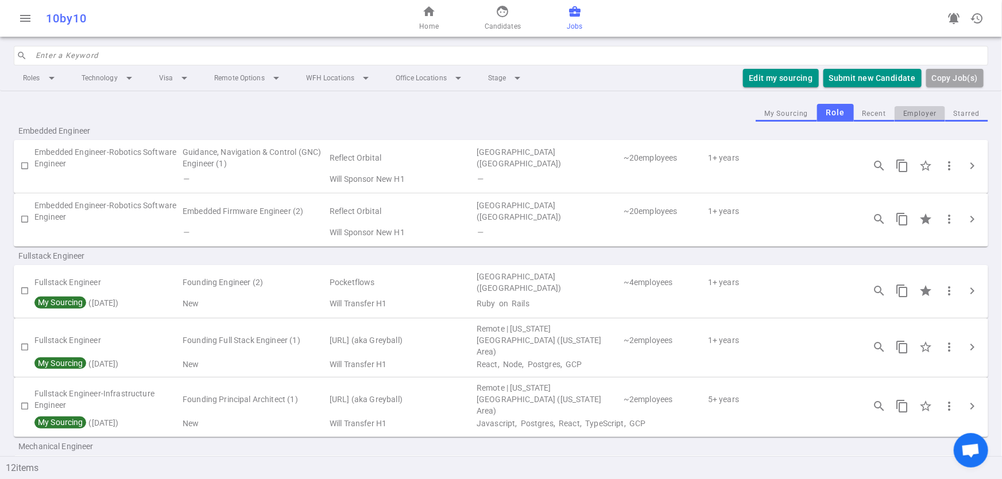
click at [918, 111] on button "Employer" at bounding box center [920, 114] width 51 height 16
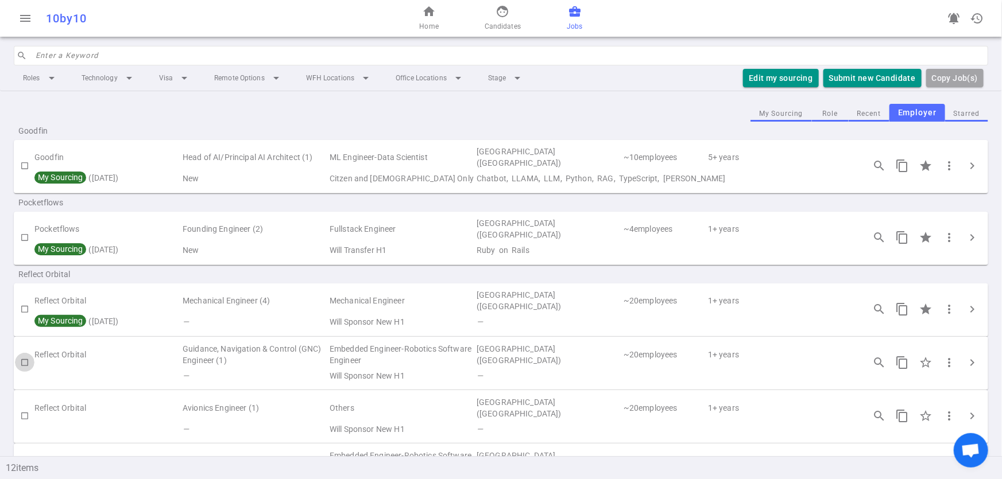
click at [26, 361] on input "checkbox" at bounding box center [25, 363] width 20 height 20
checkbox input "true"
click at [778, 86] on button "Edit my sourcing" at bounding box center [750, 78] width 75 height 19
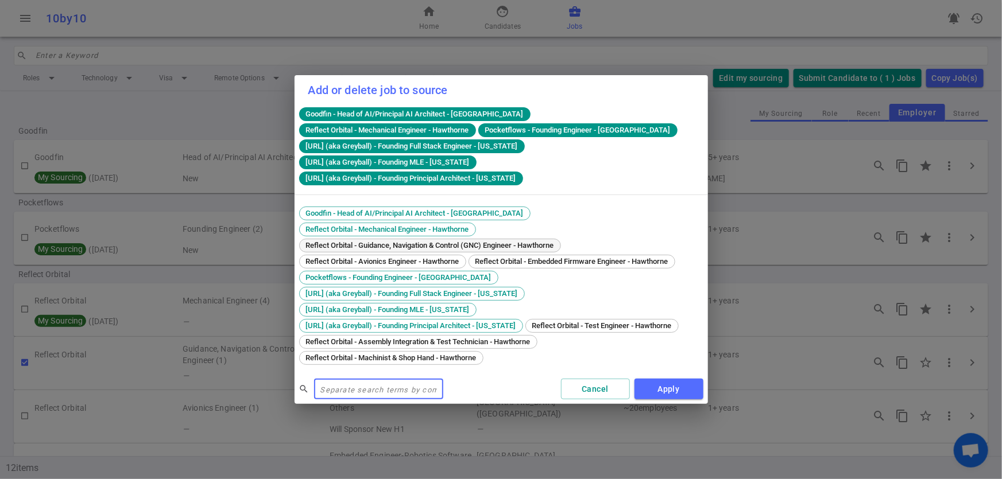
click at [402, 241] on span "Reflect Orbital - Guidance, Navigation & Control (GNC) Engineer - Hawthorne" at bounding box center [430, 245] width 256 height 9
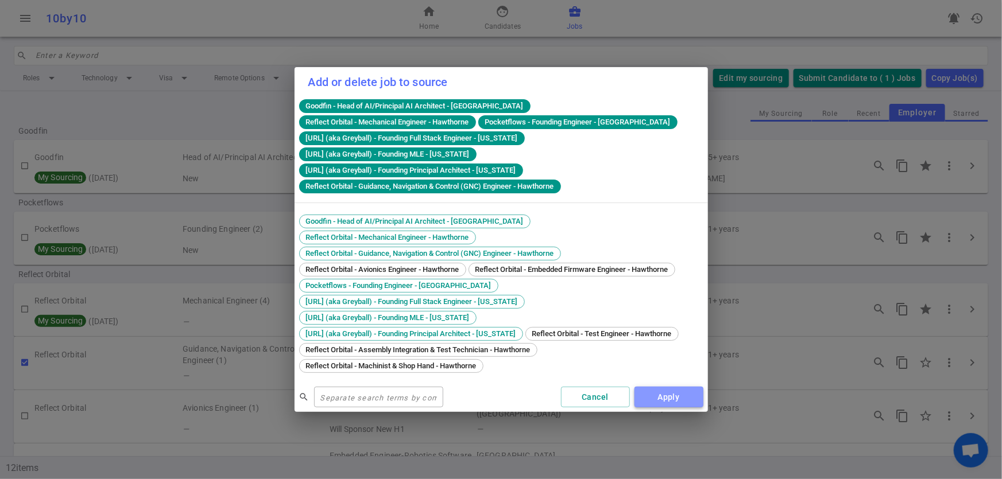
click at [687, 392] on button "Apply" at bounding box center [668, 397] width 69 height 21
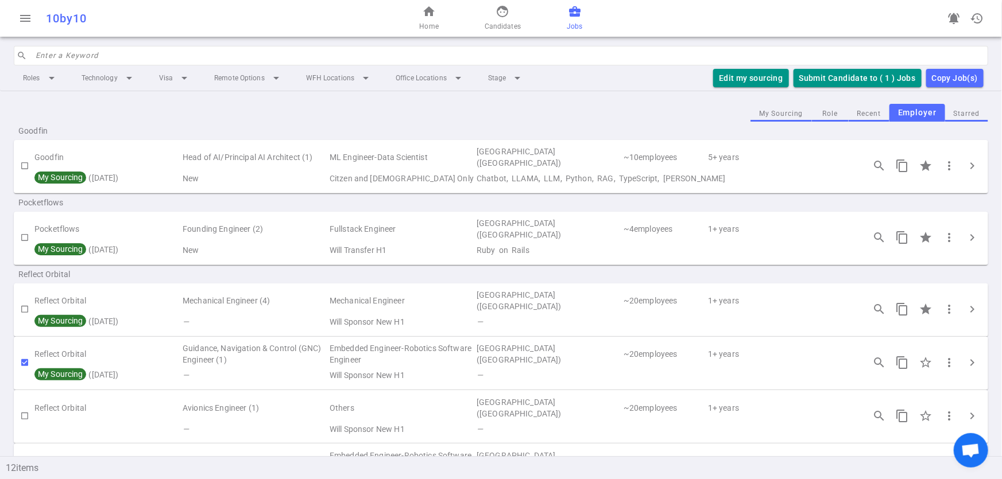
click at [26, 363] on input "checkbox" at bounding box center [25, 363] width 20 height 20
click at [22, 362] on input "checkbox" at bounding box center [25, 363] width 20 height 20
checkbox input "true"
click at [735, 76] on button "Edit my sourcing" at bounding box center [750, 78] width 75 height 19
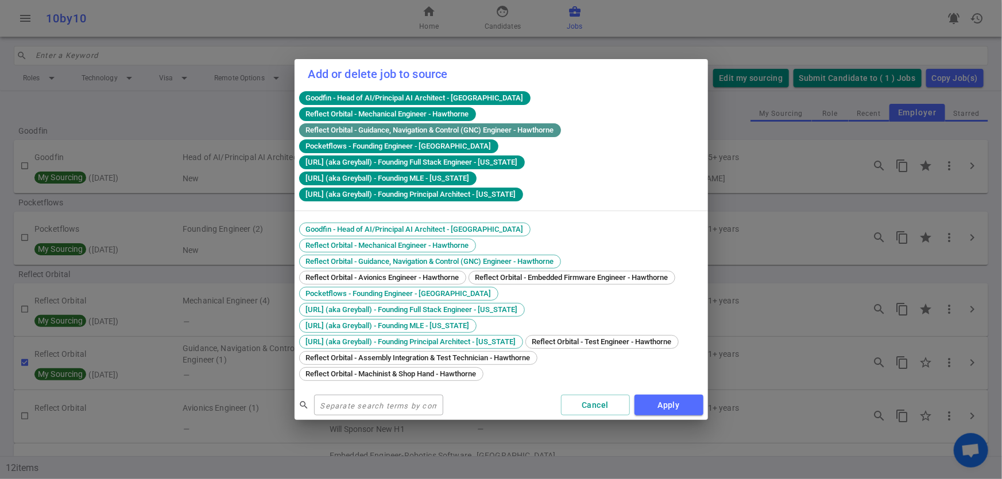
click at [471, 127] on span "Reflect Orbital - Guidance, Navigation & Control (GNC) Engineer - Hawthorne" at bounding box center [429, 130] width 257 height 9
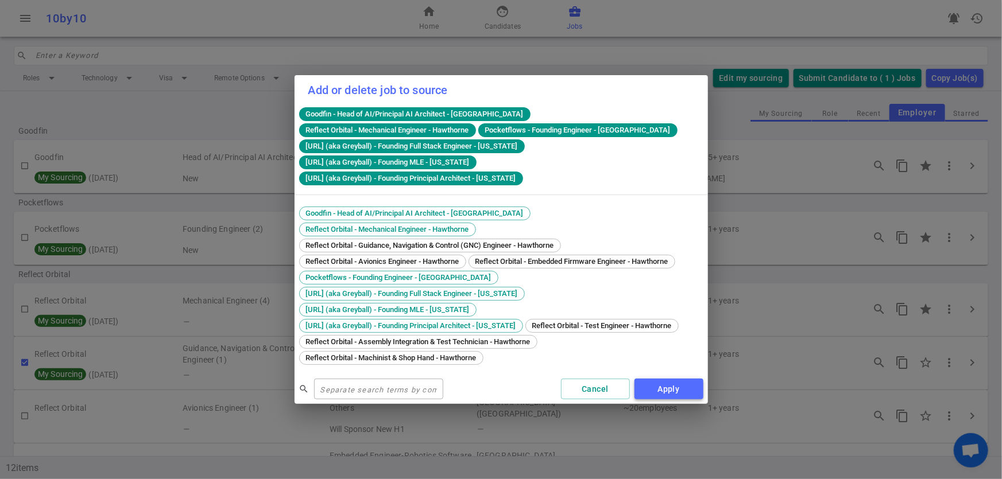
click at [679, 391] on button "Apply" at bounding box center [668, 389] width 69 height 21
